Goal: Transaction & Acquisition: Purchase product/service

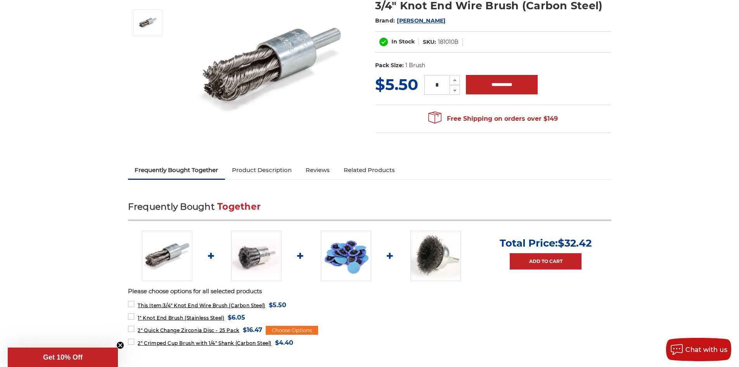
scroll to position [116, 0]
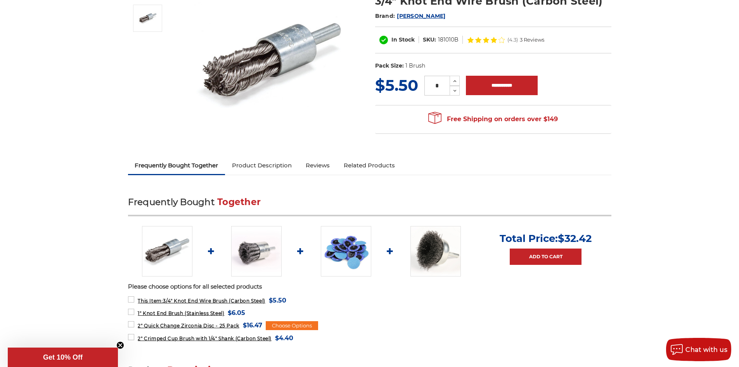
click at [257, 250] on img at bounding box center [256, 251] width 50 height 50
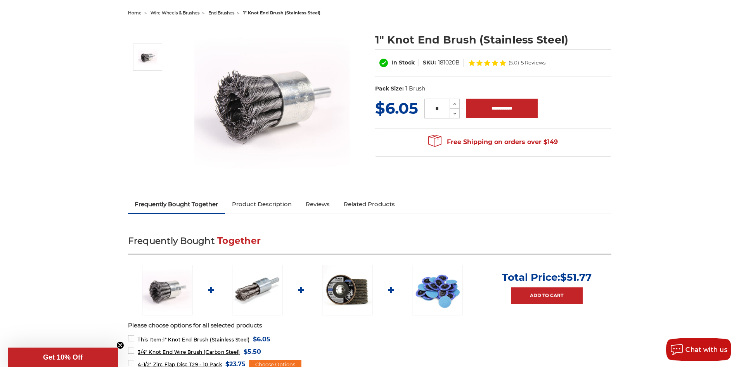
scroll to position [155, 0]
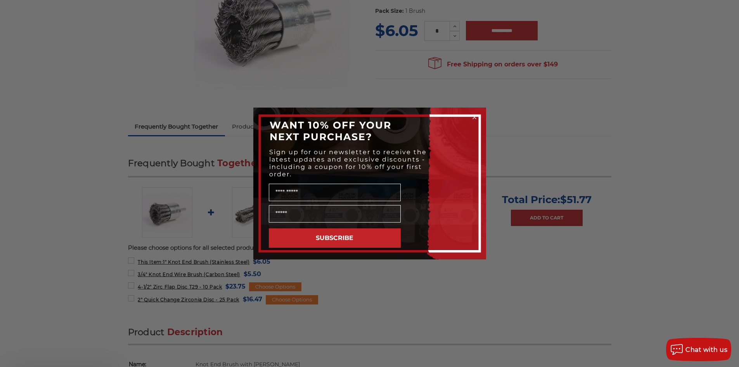
click at [167, 274] on div "Close dialog WANT 10% OFF YOUR NEXT PURCHASE? Sign up for our newsletter to rec…" at bounding box center [369, 183] width 739 height 367
click at [475, 116] on icon "Close dialog" at bounding box center [475, 117] width 8 height 8
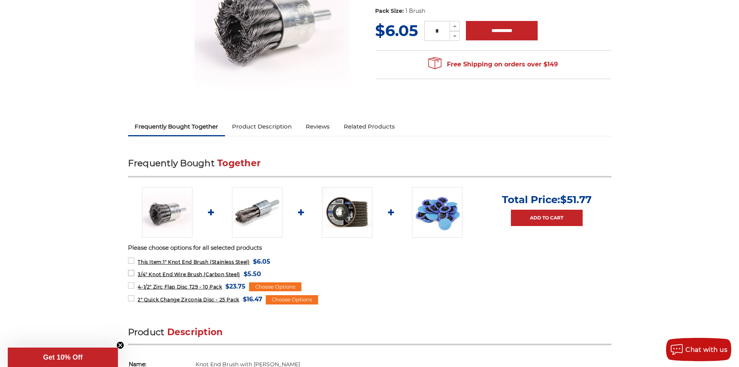
click at [146, 272] on span "3/4" Knot End Wire Brush (Carbon Steel)" at bounding box center [189, 274] width 102 height 6
click at [132, 271] on label "3/4" Knot End Wire Brush (Carbon Steel) MSRP: Was: Now: $5.50 (You save )" at bounding box center [194, 274] width 133 height 10
click at [132, 259] on label "This Item: 1" Knot End Brush (Stainless Steel) MSRP: Was: Now: $6.05 (You save )" at bounding box center [199, 261] width 143 height 10
drag, startPoint x: 132, startPoint y: 283, endPoint x: 138, endPoint y: 309, distance: 26.7
click at [132, 284] on label "4-1/2" Zirc Flap Disc T29 - 10 Pack MSRP: Was: Now: $23.75 (You save )" at bounding box center [187, 286] width 118 height 10
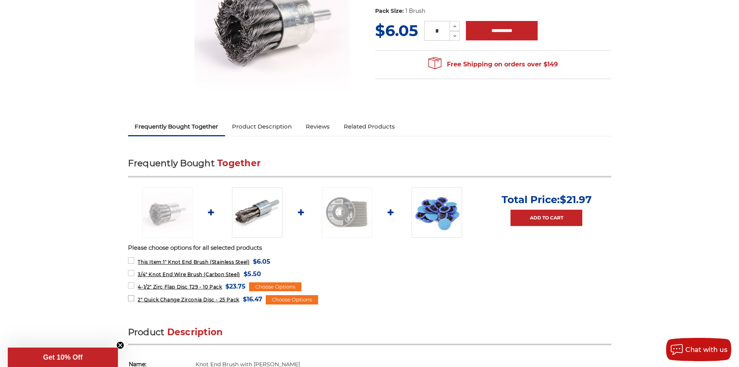
click at [132, 295] on label "2" Quick Change Zirconia Disc - 25 Pack MSRP: Was: Now: $16.47 (You save )" at bounding box center [195, 299] width 134 height 10
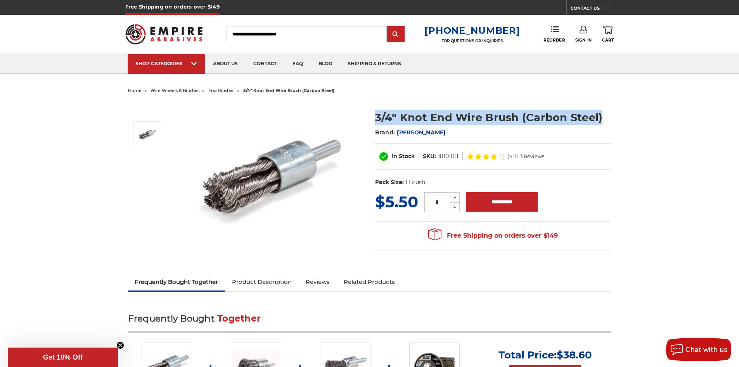
drag, startPoint x: 375, startPoint y: 116, endPoint x: 612, endPoint y: 113, distance: 236.7
click at [612, 113] on section "3/4" Knot End Wire Brush (Carbon Steel) Brand: [PERSON_NAME] In Stock SKU: 1810…" at bounding box center [493, 146] width 247 height 89
copy h1 "3/4" Knot End Wire Brush (Carbon Steel)"
click at [454, 197] on icon at bounding box center [455, 197] width 6 height 7
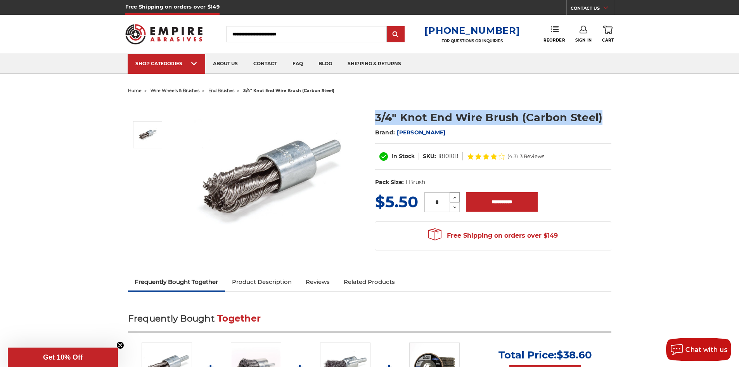
click at [454, 197] on icon at bounding box center [455, 197] width 6 height 7
type input "*"
click at [276, 249] on img at bounding box center [271, 179] width 155 height 155
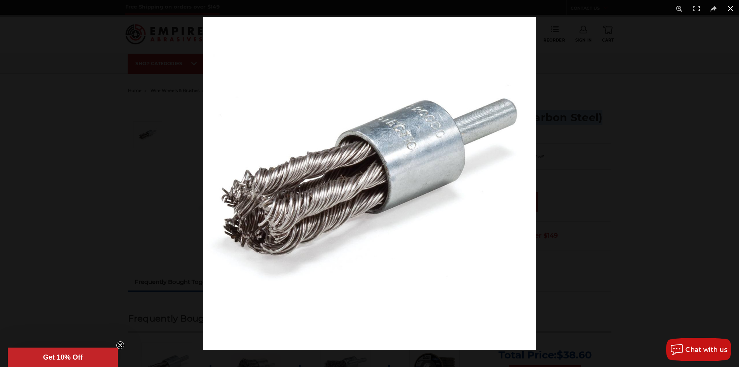
click at [732, 7] on button at bounding box center [730, 8] width 17 height 17
